Goal: Book appointment/travel/reservation

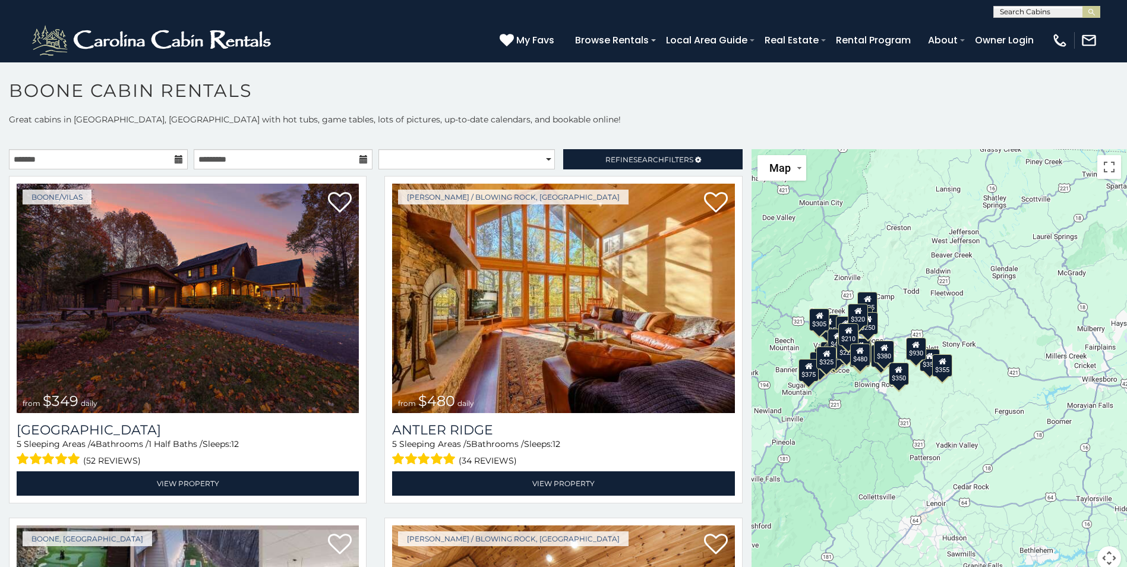
drag, startPoint x: 1001, startPoint y: 419, endPoint x: 822, endPoint y: 417, distance: 178.3
click at [822, 417] on div "$349 $480 $525 $315 $355 $675 $635 $930 $400 $451 $330 $400 $485 $460 $395 $695…" at bounding box center [940, 366] width 376 height 435
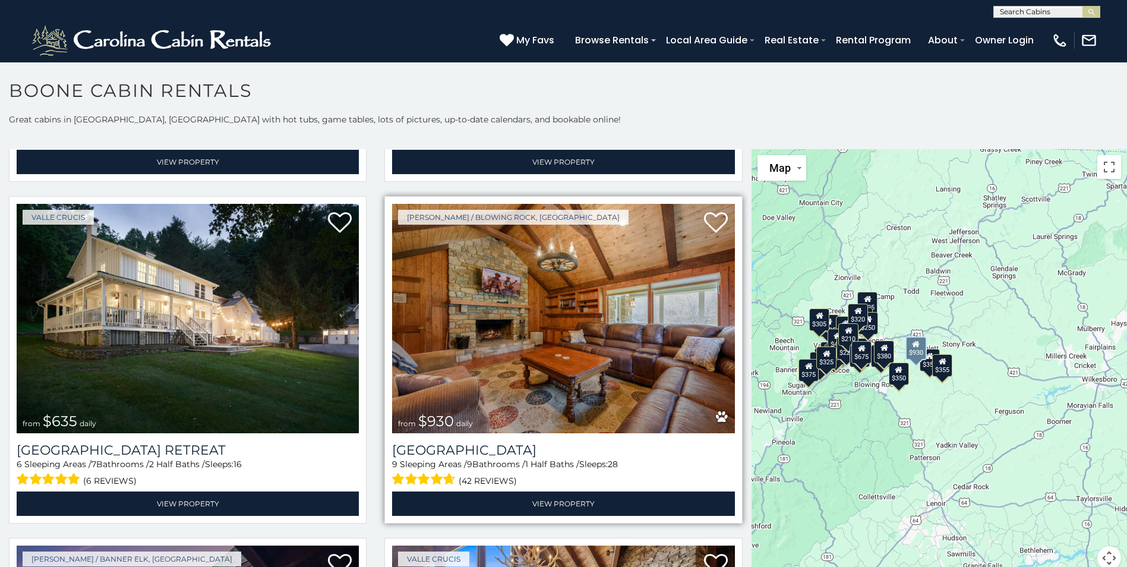
scroll to position [1010, 0]
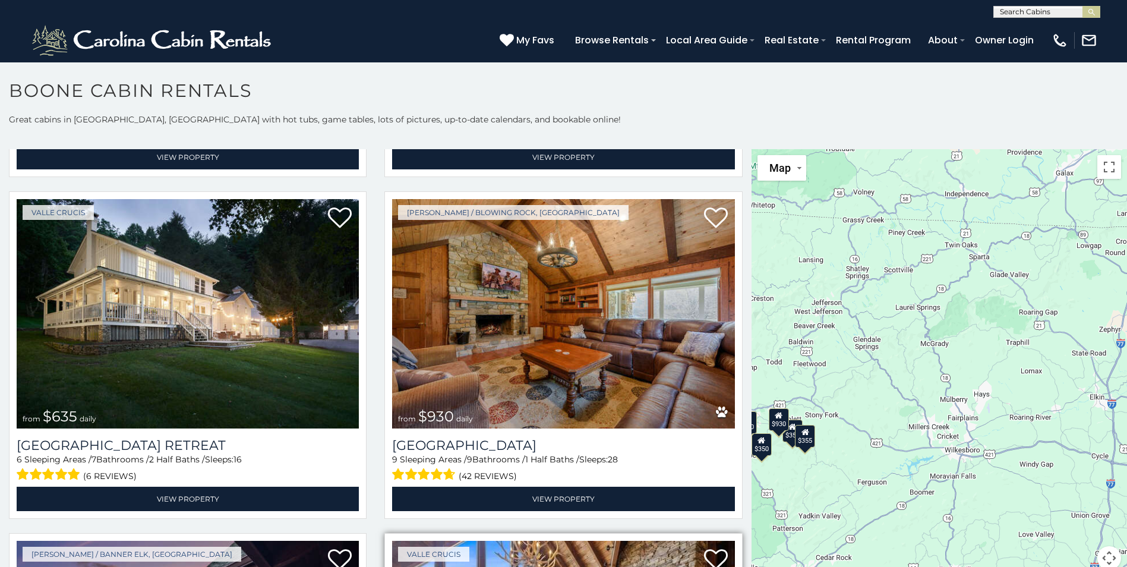
drag, startPoint x: 863, startPoint y: 450, endPoint x: 717, endPoint y: 524, distance: 163.7
click at [717, 149] on main "**********" at bounding box center [563, 149] width 1127 height 0
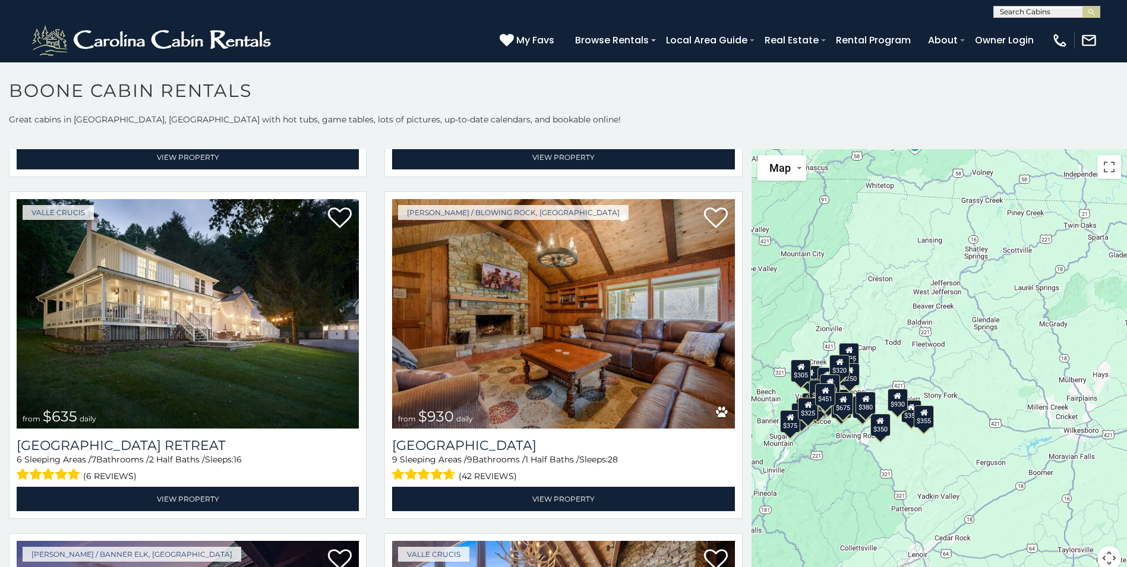
drag, startPoint x: 810, startPoint y: 497, endPoint x: 936, endPoint y: 475, distance: 128.0
click at [936, 475] on div "$349 $480 $525 $315 $355 $675 $635 $930 $400 $451 $330 $400 $485 $460 $395 $695…" at bounding box center [940, 366] width 376 height 435
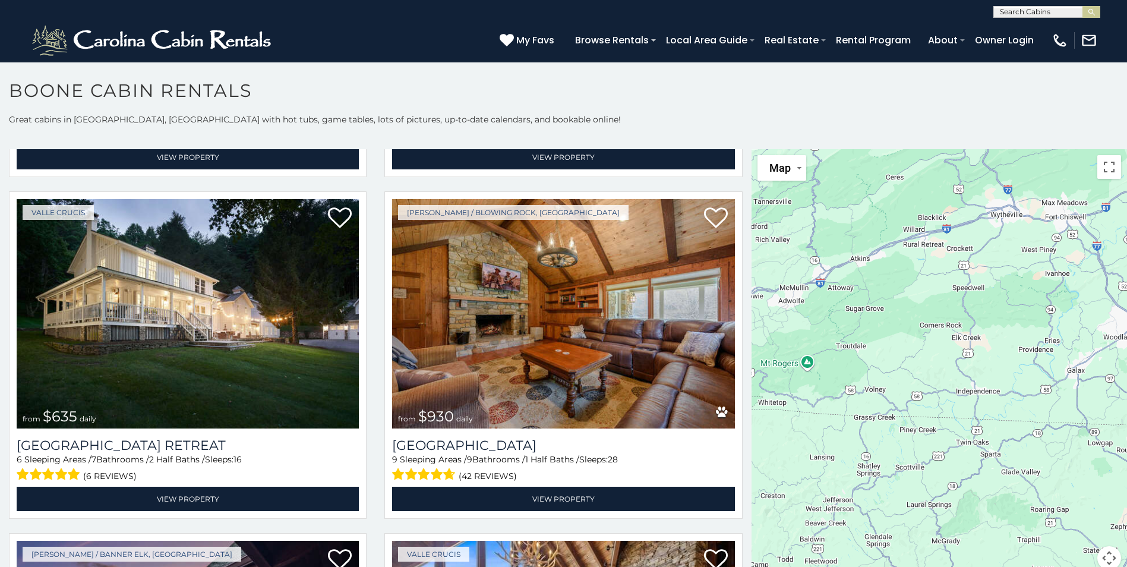
drag, startPoint x: 989, startPoint y: 347, endPoint x: 880, endPoint y: 565, distance: 243.7
click at [880, 565] on div "$349 $480 $525 $315 $355 $675 $635 $930 $400 $451 $330 $400 $485 $460 $395 $695…" at bounding box center [940, 366] width 376 height 435
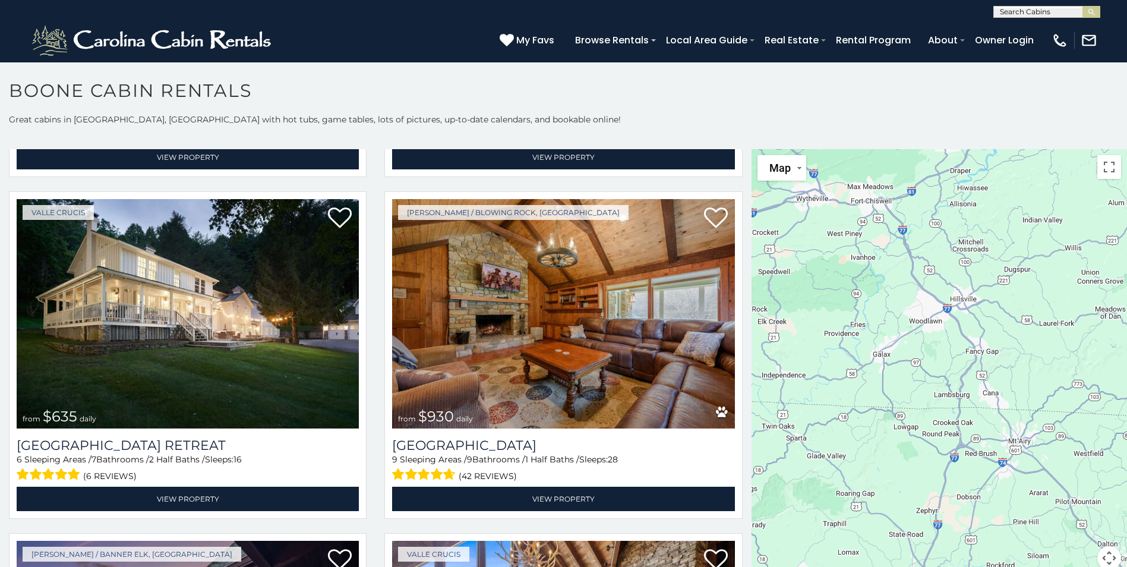
drag, startPoint x: 1001, startPoint y: 508, endPoint x: 797, endPoint y: 492, distance: 204.4
click at [797, 492] on div "$349 $480 $525 $315 $355 $675 $635 $930 $400 $451 $330 $400 $485 $460 $395 $695…" at bounding box center [940, 366] width 376 height 435
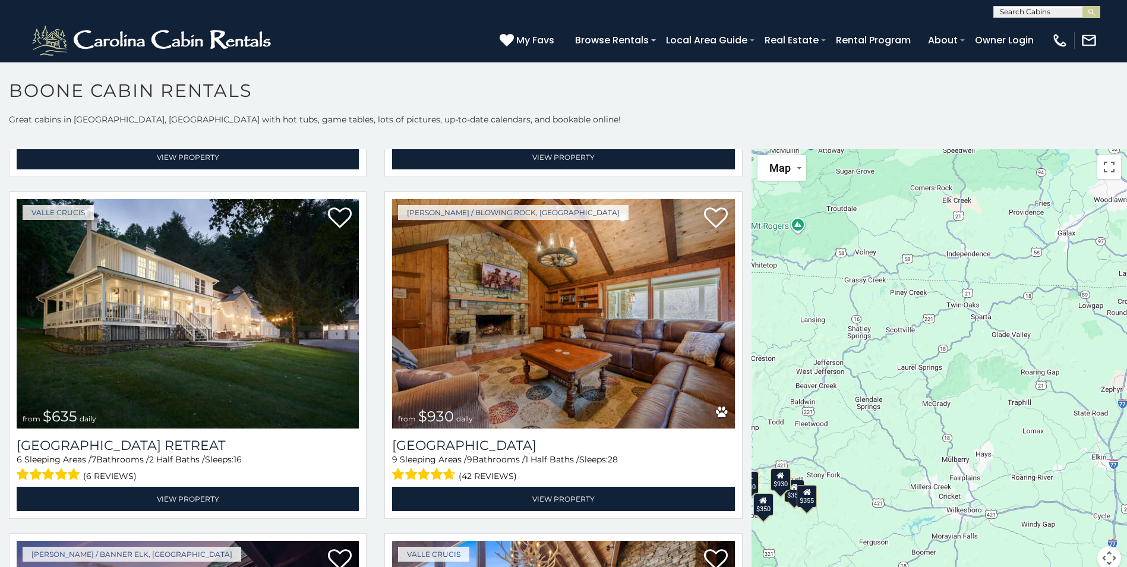
drag, startPoint x: 784, startPoint y: 546, endPoint x: 974, endPoint y: 420, distance: 228.1
click at [974, 420] on div "$349 $480 $525 $315 $355 $675 $635 $930 $400 $451 $330 $400 $485 $460 $395 $695…" at bounding box center [940, 366] width 376 height 435
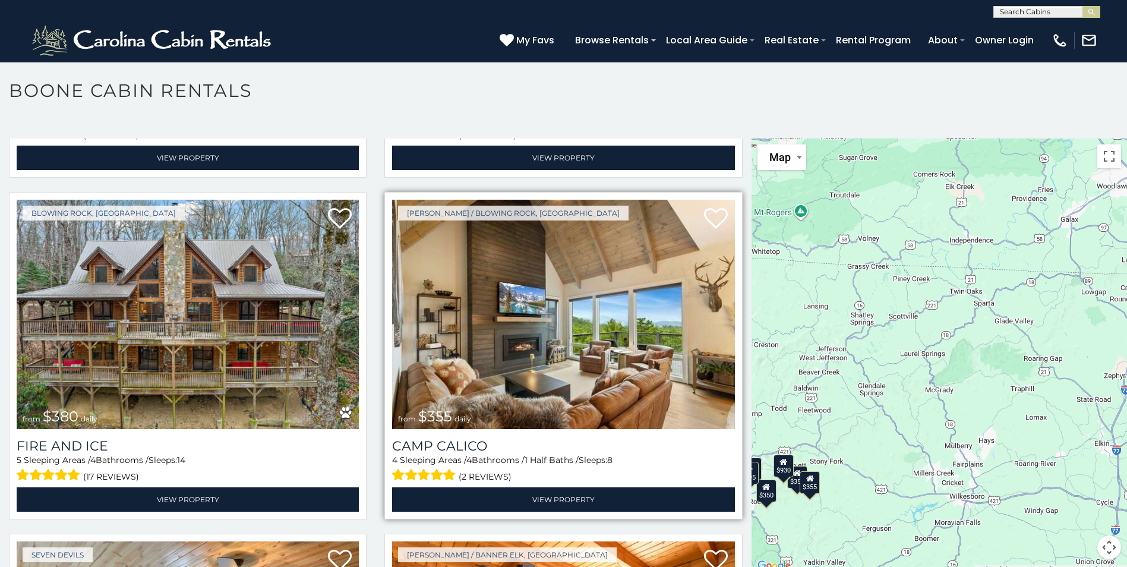
scroll to position [3387, 0]
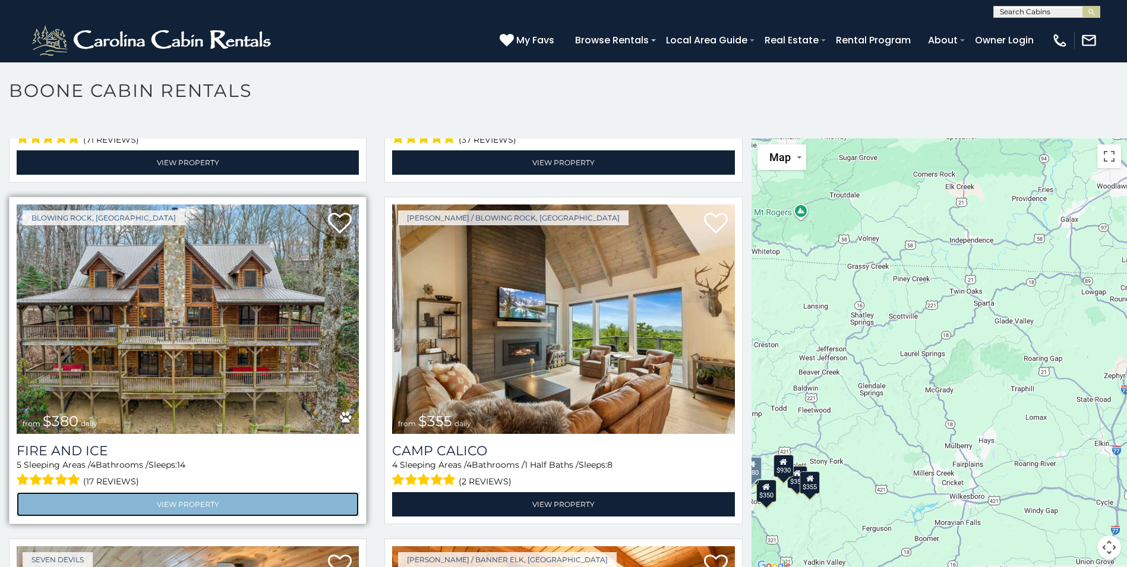
click at [200, 492] on link "View Property" at bounding box center [188, 504] width 342 height 24
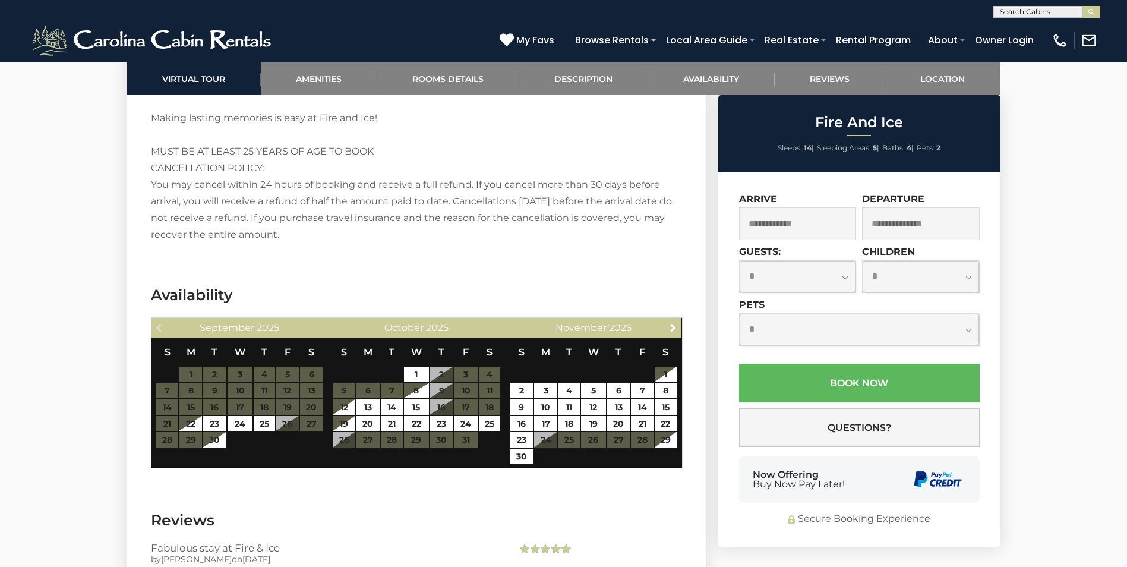
scroll to position [2350, 0]
